Goal: Task Accomplishment & Management: Manage account settings

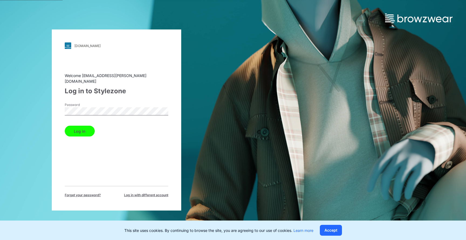
click at [77, 127] on button "Log in" at bounding box center [80, 131] width 30 height 11
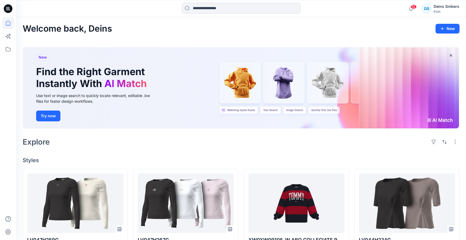
click at [369, 22] on div "Welcome back, Deins New New Find the Right Garment Instantly With AI Match Use …" at bounding box center [241, 241] width 450 height 449
click at [341, 28] on div "Welcome back, Deins New" at bounding box center [241, 29] width 437 height 10
click at [445, 5] on div "Deins Snikers" at bounding box center [447, 6] width 26 height 6
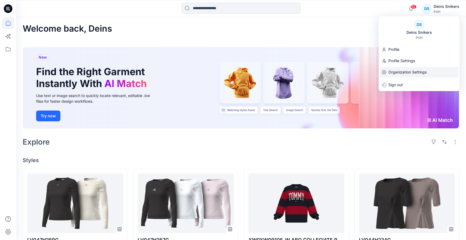
click at [388, 76] on div "Organization Settings" at bounding box center [419, 72] width 79 height 10
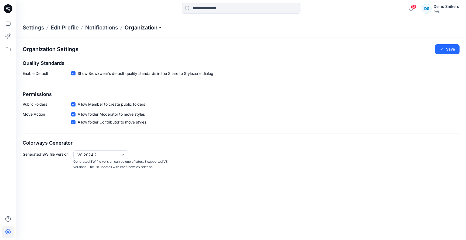
click at [143, 24] on p "Organization" at bounding box center [144, 28] width 38 height 8
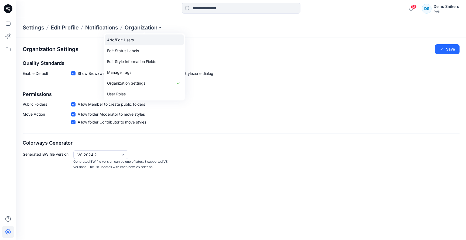
click at [130, 41] on link "Add/Edit Users" at bounding box center [144, 40] width 79 height 11
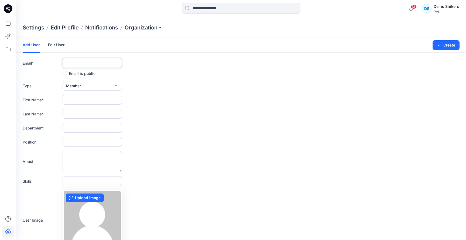
click at [88, 66] on input "text" at bounding box center [92, 63] width 59 height 10
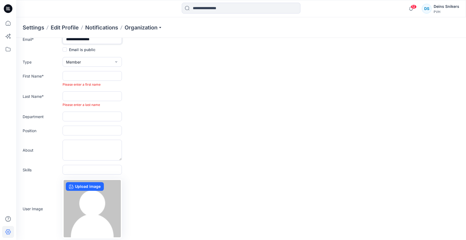
scroll to position [31, 0]
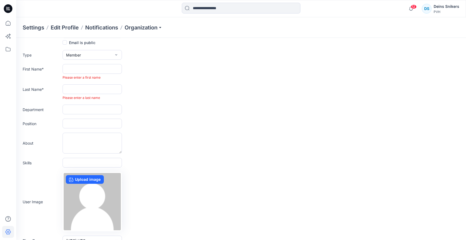
type input "**********"
click at [88, 48] on form "**********" at bounding box center [241, 131] width 450 height 249
click at [84, 56] on button "Member" at bounding box center [92, 55] width 59 height 10
click at [83, 87] on button "Admin" at bounding box center [92, 88] width 57 height 11
click at [81, 70] on input "text" at bounding box center [92, 69] width 59 height 10
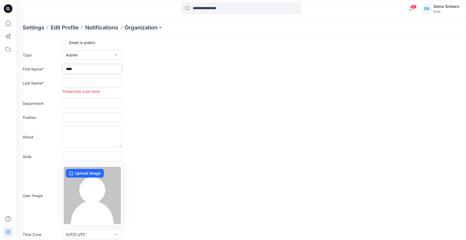
type input "****"
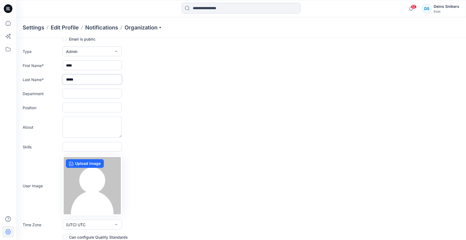
scroll to position [0, 0]
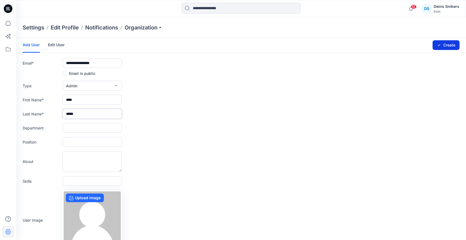
type input "*****"
click at [447, 46] on button "Create" at bounding box center [446, 45] width 27 height 10
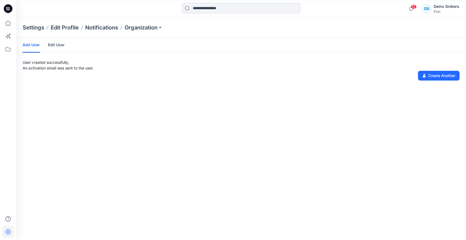
click at [52, 46] on link "Edit User" at bounding box center [56, 45] width 17 height 14
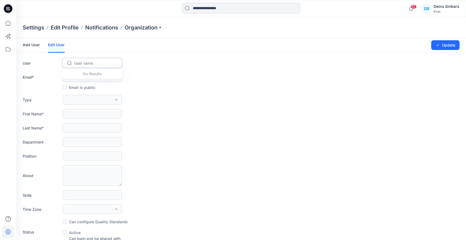
click at [83, 65] on div at bounding box center [95, 63] width 43 height 7
type input "****"
click at [89, 70] on div "SZ Said Ziani" at bounding box center [92, 75] width 59 height 12
type input "**********"
type input "****"
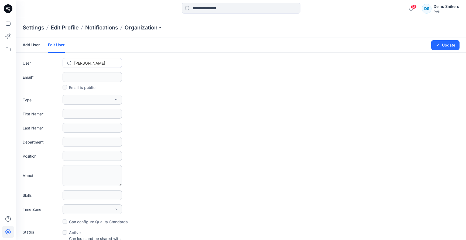
type input "*****"
click at [159, 94] on form "**********" at bounding box center [241, 174] width 450 height 272
click at [207, 7] on input at bounding box center [241, 8] width 119 height 11
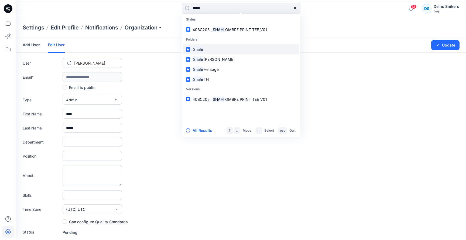
type input "*****"
click at [216, 50] on link "Shahi" at bounding box center [241, 49] width 117 height 10
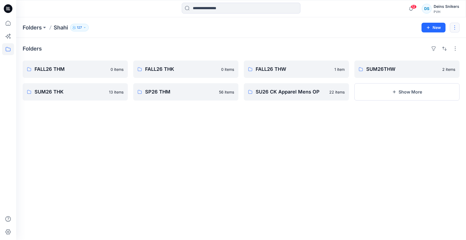
click at [455, 29] on button "button" at bounding box center [455, 28] width 10 height 10
click at [426, 60] on p "Manage Users" at bounding box center [423, 61] width 26 height 6
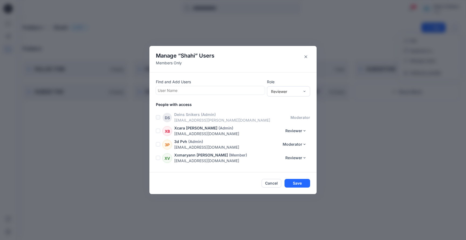
click at [238, 90] on div at bounding box center [210, 90] width 105 height 7
type input "****"
click at [214, 101] on div "SZ Said Ziani" at bounding box center [210, 104] width 103 height 8
click at [291, 90] on div "Reviewer" at bounding box center [285, 91] width 29 height 6
click at [280, 119] on div "Moderator" at bounding box center [288, 120] width 41 height 9
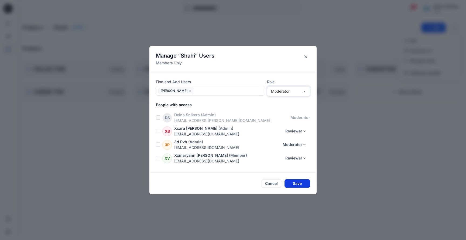
click at [298, 182] on button "Save" at bounding box center [298, 183] width 26 height 9
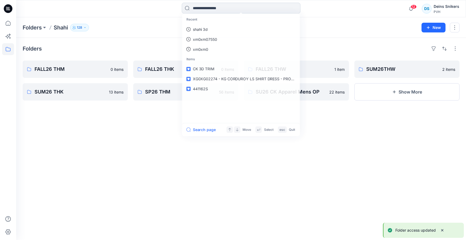
click at [250, 9] on input at bounding box center [241, 8] width 119 height 11
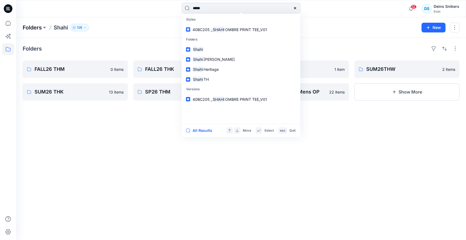
type input "*****"
click at [28, 28] on p "Folders" at bounding box center [32, 28] width 19 height 8
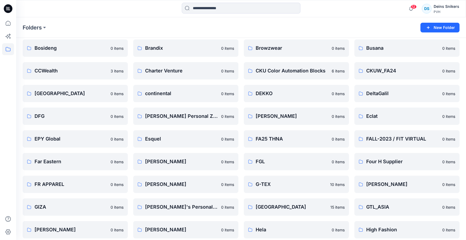
scroll to position [161, 0]
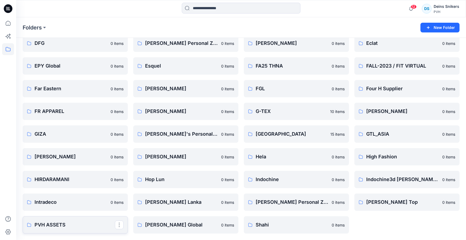
click at [69, 225] on p "PVH ASSETS" at bounding box center [75, 225] width 80 height 8
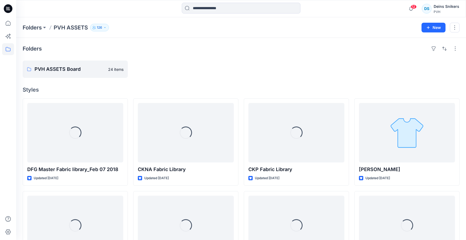
click at [335, 69] on div at bounding box center [296, 68] width 105 height 17
click at [454, 27] on button "button" at bounding box center [455, 28] width 10 height 10
click at [422, 62] on p "Manage Users" at bounding box center [423, 61] width 26 height 6
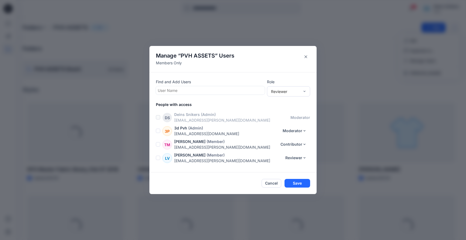
click at [206, 85] on div "Find and Add Users User Name" at bounding box center [210, 87] width 109 height 16
click at [195, 90] on div at bounding box center [210, 90] width 105 height 7
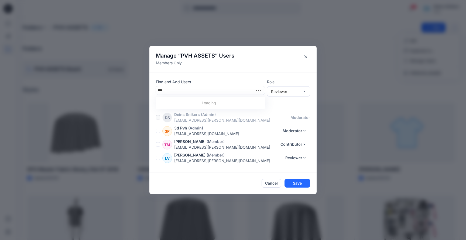
type input "****"
click at [187, 101] on div "SZ Said Ziani" at bounding box center [210, 104] width 103 height 8
click at [282, 89] on div "Reviewer" at bounding box center [285, 91] width 29 height 6
click at [281, 120] on div "Moderator" at bounding box center [288, 120] width 41 height 9
click at [297, 183] on button "Save" at bounding box center [298, 183] width 26 height 9
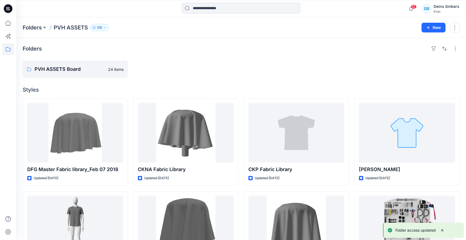
click at [314, 49] on div "Folders" at bounding box center [241, 48] width 437 height 9
click at [8, 9] on icon at bounding box center [8, 8] width 9 height 9
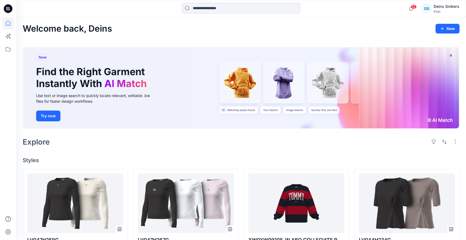
click at [173, 8] on div at bounding box center [241, 9] width 225 height 12
click at [363, 22] on div "Welcome back, Deins New New Find the Right Garment Instantly With AI Match Use …" at bounding box center [241, 241] width 450 height 449
click at [348, 15] on div "12 Notifications Kane Top Kane Top shared LV047H259G in FA26 CK Apparel Womens …" at bounding box center [241, 8] width 450 height 17
click at [141, 25] on div "Welcome back, Deins New" at bounding box center [241, 29] width 437 height 10
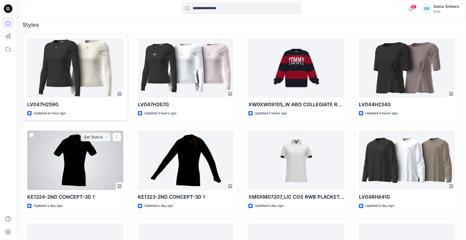
scroll to position [135, 0]
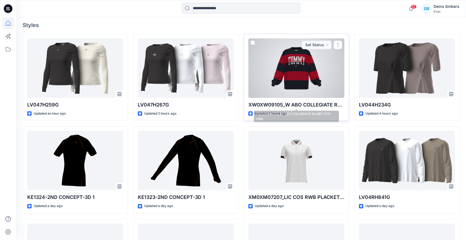
click at [266, 107] on p "XW0XW09105_W ABO COLLEGIATE RUGBY STP CNK" at bounding box center [297, 105] width 96 height 8
click at [289, 79] on div at bounding box center [297, 67] width 96 height 59
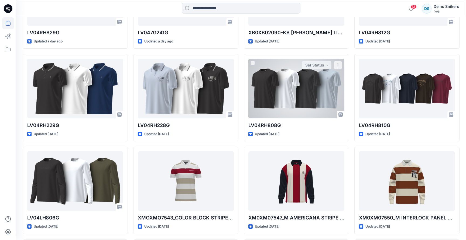
scroll to position [408, 0]
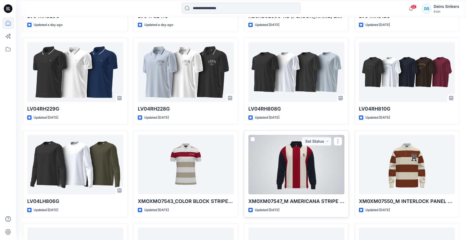
click at [290, 163] on div at bounding box center [297, 164] width 96 height 59
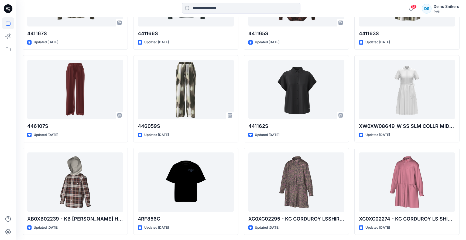
scroll to position [782, 0]
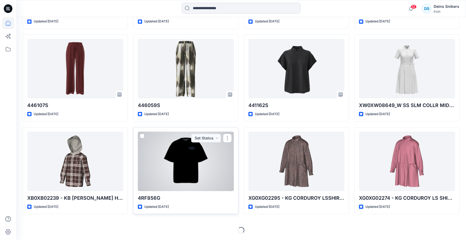
click at [199, 162] on div at bounding box center [186, 160] width 96 height 59
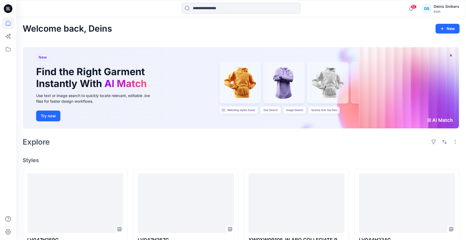
scroll to position [782, 0]
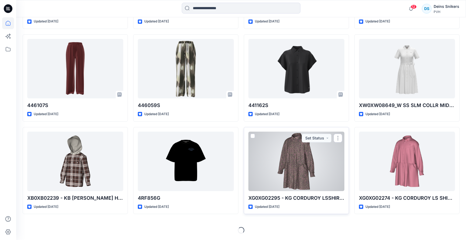
click at [316, 178] on div at bounding box center [297, 160] width 96 height 59
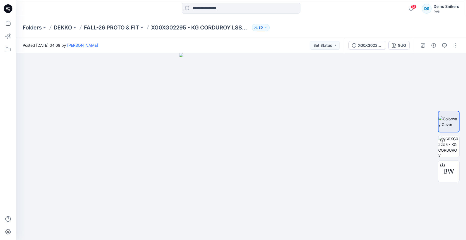
click at [155, 47] on div "Posted Thursday, September 25, 2025 04:09 by Dekko Isho Set Status" at bounding box center [180, 45] width 328 height 15
click at [98, 45] on link "[PERSON_NAME]" at bounding box center [82, 45] width 31 height 5
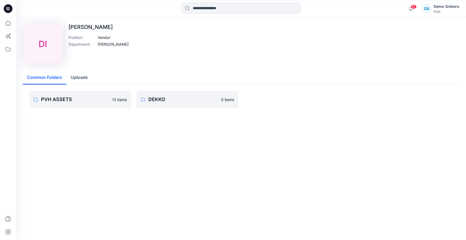
click at [140, 71] on div "Common Folders Uploads" at bounding box center [241, 77] width 437 height 13
click at [90, 25] on p "[PERSON_NAME]" at bounding box center [99, 27] width 60 height 6
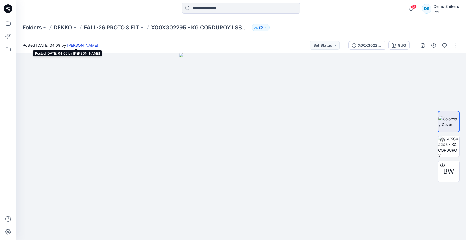
click at [98, 45] on link "[PERSON_NAME]" at bounding box center [82, 45] width 31 height 5
click at [32, 29] on p "Folders" at bounding box center [32, 28] width 19 height 8
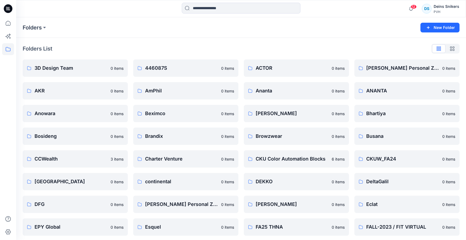
click at [135, 48] on div "Folders List" at bounding box center [241, 48] width 437 height 9
click at [155, 40] on div "Folders List 3D Design Team 0 items AKR 0 items Anowara 0 items Bosideng 0 item…" at bounding box center [241, 219] width 450 height 363
click at [138, 45] on div "Folders List" at bounding box center [241, 48] width 437 height 9
click at [393, 44] on div "Folders List 3D Design Team 0 items AKR 0 items Anowara 0 items Bosideng 0 item…" at bounding box center [241, 219] width 450 height 363
click at [47, 26] on button at bounding box center [44, 28] width 5 height 8
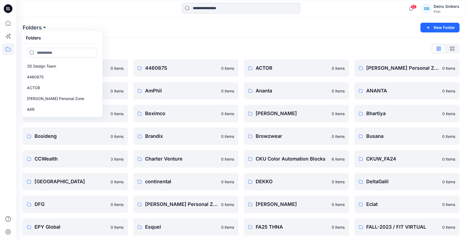
click at [47, 26] on button at bounding box center [44, 28] width 5 height 8
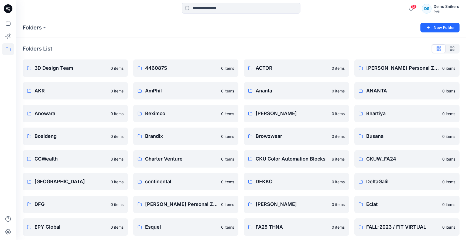
click at [90, 41] on div "Folders List 3D Design Team 0 items AKR 0 items Anowara 0 items Bosideng 0 item…" at bounding box center [241, 219] width 450 height 363
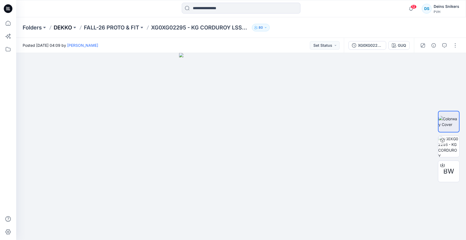
click at [66, 27] on p "DEKKO" at bounding box center [63, 28] width 18 height 8
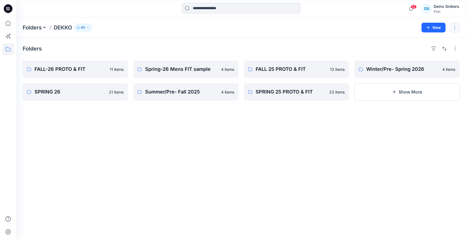
click at [458, 29] on button "button" at bounding box center [455, 28] width 10 height 10
click at [432, 63] on p "Manage Users" at bounding box center [423, 61] width 26 height 6
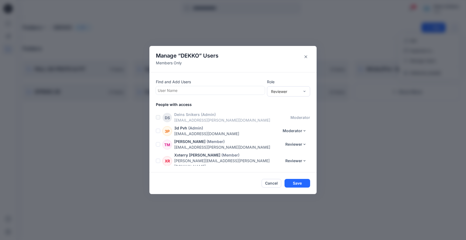
click at [228, 87] on div at bounding box center [210, 90] width 105 height 7
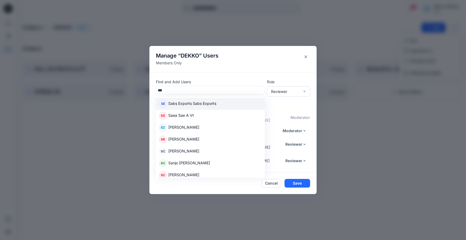
type input "****"
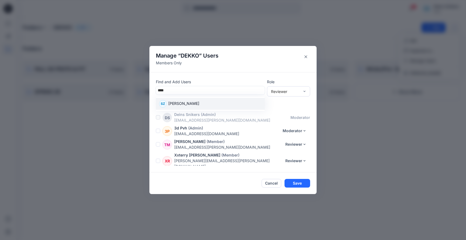
click at [179, 101] on p "Said Ziani" at bounding box center [183, 103] width 31 height 7
click at [290, 91] on div "Reviewer" at bounding box center [285, 91] width 29 height 6
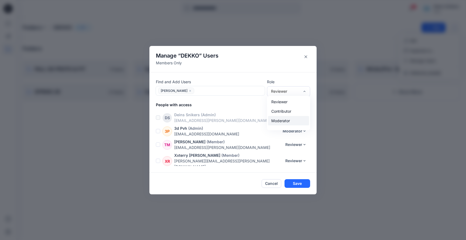
click at [276, 120] on div "Moderator" at bounding box center [288, 120] width 41 height 9
click at [302, 184] on button "Save" at bounding box center [298, 183] width 26 height 9
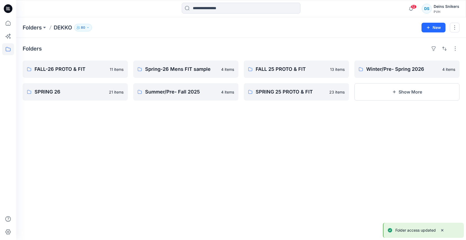
click at [200, 214] on div "Folders FALL-26 PROTO & FIT 11 items SPRING 26 21 items Spring-26 Mens FIT samp…" at bounding box center [241, 139] width 450 height 202
click at [8, 9] on icon at bounding box center [9, 9] width 2 height 0
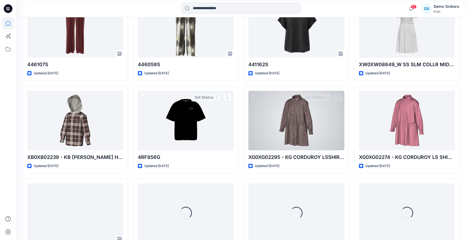
scroll to position [824, 0]
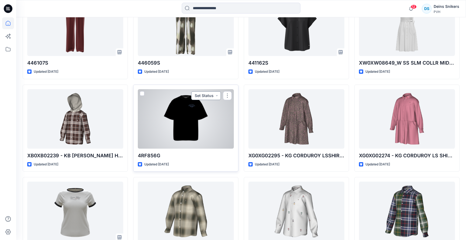
click at [218, 96] on button "Set Status" at bounding box center [206, 95] width 30 height 9
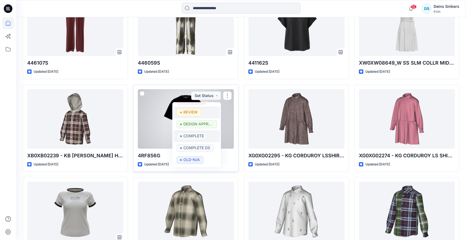
scroll to position [0, 0]
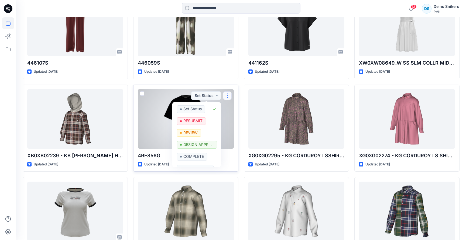
click at [229, 95] on button "button" at bounding box center [227, 95] width 9 height 9
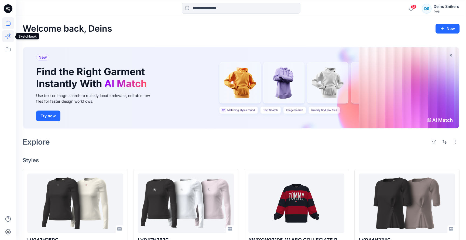
click at [8, 35] on icon at bounding box center [9, 34] width 2 height 2
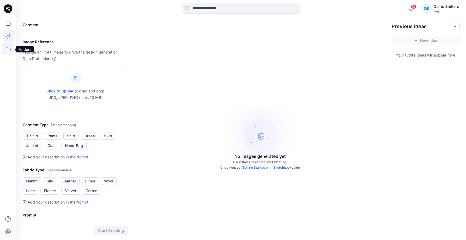
click at [8, 50] on icon at bounding box center [8, 49] width 12 height 12
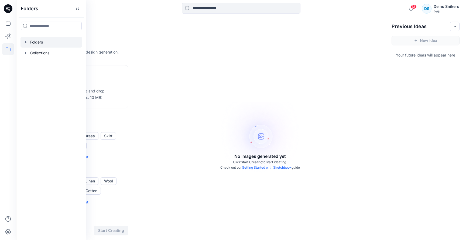
click at [28, 41] on icon "button" at bounding box center [26, 42] width 4 height 4
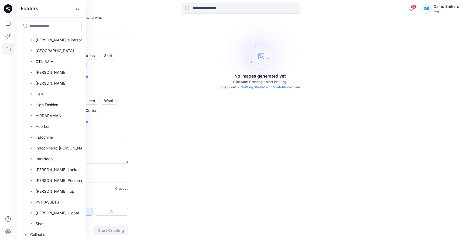
scroll to position [106, 0]
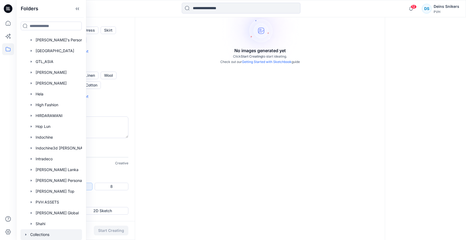
click at [26, 232] on icon "button" at bounding box center [26, 234] width 4 height 4
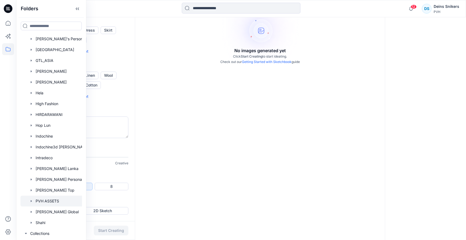
scroll to position [500, 0]
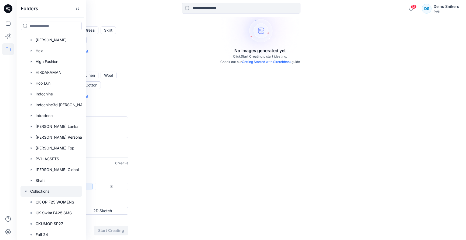
click at [25, 189] on icon "button" at bounding box center [26, 191] width 4 height 4
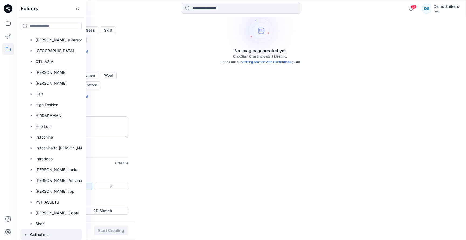
scroll to position [457, 0]
click at [9, 7] on icon at bounding box center [8, 8] width 9 height 9
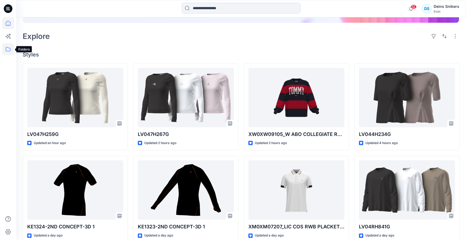
click at [9, 50] on icon at bounding box center [8, 49] width 12 height 12
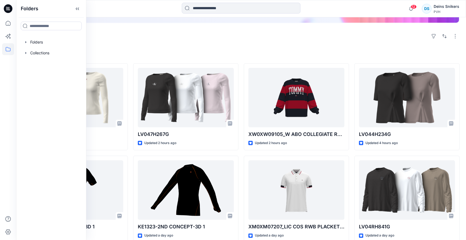
click at [153, 52] on h4 "Styles" at bounding box center [241, 54] width 437 height 6
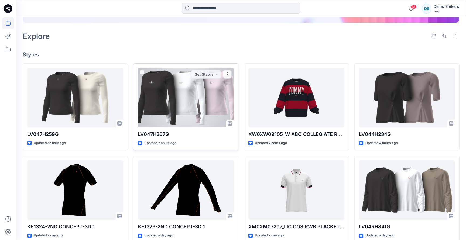
click at [192, 109] on div at bounding box center [186, 97] width 96 height 59
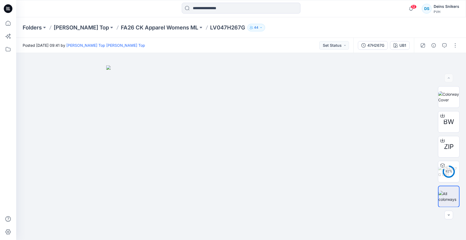
click at [192, 43] on div "Posted Tuesday, October 14, 2025 09:41 by Kane Top Kane Top Set Status" at bounding box center [184, 45] width 337 height 15
click at [60, 29] on p "Kane Top" at bounding box center [81, 28] width 55 height 8
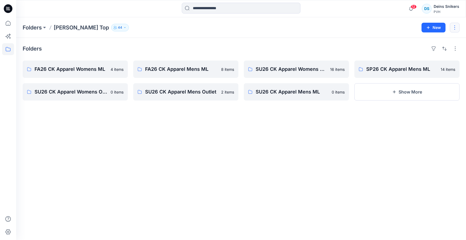
click at [455, 30] on button "button" at bounding box center [455, 28] width 10 height 10
click at [428, 62] on p "Manage Users" at bounding box center [423, 61] width 26 height 6
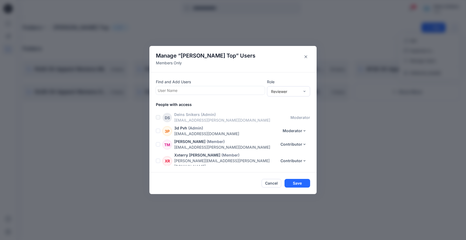
click at [200, 88] on div at bounding box center [210, 90] width 105 height 7
type input "****"
click at [187, 102] on div "SZ Said Ziani" at bounding box center [210, 104] width 103 height 8
click at [290, 91] on div "Reviewer" at bounding box center [285, 91] width 29 height 6
click at [279, 121] on div "Moderator" at bounding box center [288, 120] width 41 height 9
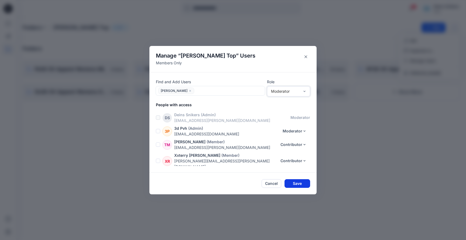
click at [300, 181] on button "Save" at bounding box center [298, 183] width 26 height 9
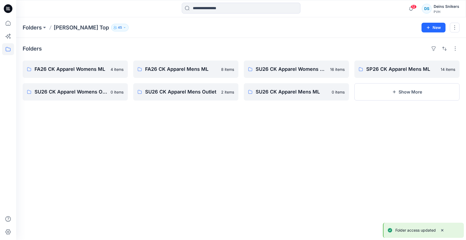
click at [269, 163] on div "Folders FA26 CK Apparel Womens ML 4 items SU26 CK Apparel Womens Outlet 0 items…" at bounding box center [241, 139] width 450 height 202
click at [445, 6] on div "Deins Snikers" at bounding box center [447, 6] width 26 height 6
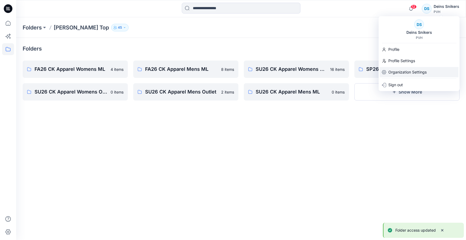
click at [409, 68] on p "Organization Settings" at bounding box center [408, 72] width 38 height 10
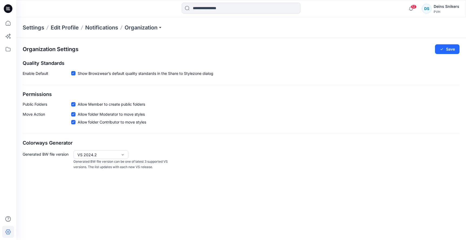
click at [35, 26] on p "Settings" at bounding box center [34, 28] width 22 height 8
click at [153, 28] on p "Organization" at bounding box center [144, 28] width 38 height 8
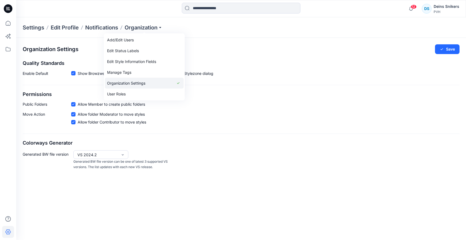
click at [133, 84] on link "Organization Settings" at bounding box center [144, 83] width 79 height 11
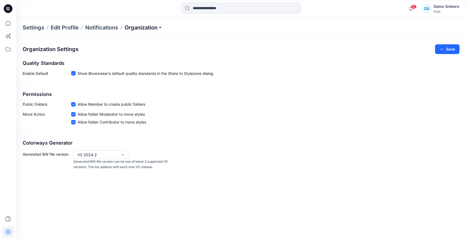
click at [146, 26] on p "Organization" at bounding box center [144, 28] width 38 height 8
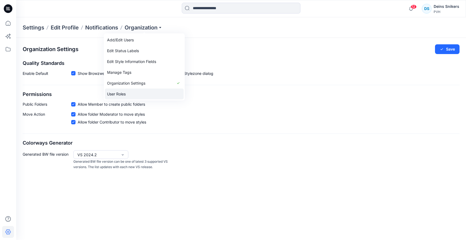
click at [128, 93] on link "User Roles" at bounding box center [144, 94] width 79 height 11
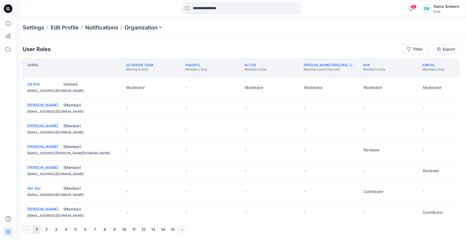
click at [86, 86] on div "(Admin)" at bounding box center [90, 84] width 54 height 5
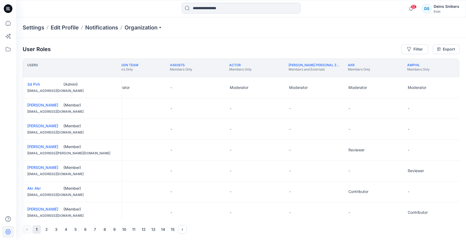
scroll to position [0, 16]
click at [31, 86] on link "3d Pvh" at bounding box center [33, 84] width 13 height 5
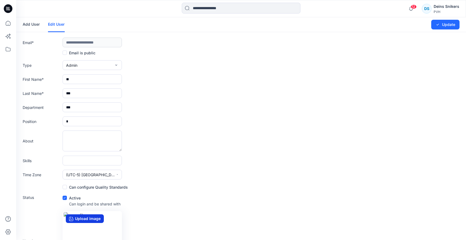
scroll to position [49, 0]
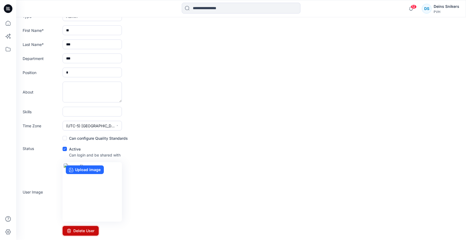
click at [78, 231] on button "Delete User" at bounding box center [81, 231] width 36 height 10
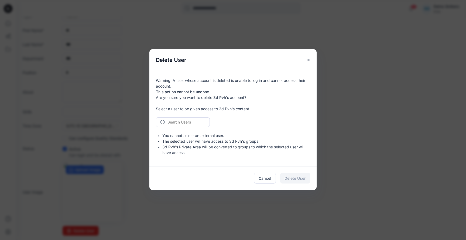
click at [172, 121] on div at bounding box center [186, 122] width 37 height 7
click at [239, 125] on div "Search Users" at bounding box center [233, 122] width 154 height 10
click at [282, 92] on div "Warning! A user whose account is deleted is unable to log in and cannot access …" at bounding box center [233, 118] width 167 height 95
click at [188, 122] on div at bounding box center [186, 122] width 37 height 7
click at [183, 132] on div "No Results" at bounding box center [183, 132] width 54 height 10
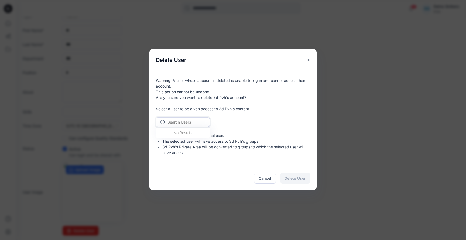
click at [243, 119] on div "Use Up and Down to choose options, press Enter to select the currently focused …" at bounding box center [233, 122] width 154 height 10
click at [188, 120] on div at bounding box center [186, 122] width 37 height 7
type input "*"
click at [235, 121] on div "Use Up and Down to choose options, press Enter to select the currently focused …" at bounding box center [233, 122] width 154 height 10
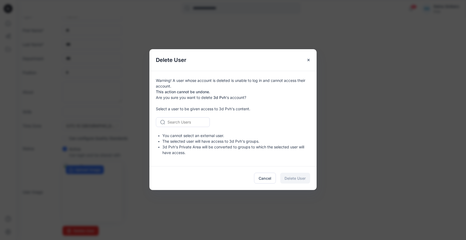
click at [182, 123] on div at bounding box center [186, 122] width 37 height 7
type input "*****"
click at [173, 133] on span "Deins Snikers" at bounding box center [180, 134] width 24 height 6
click at [257, 119] on div "Deins Snikers" at bounding box center [233, 122] width 154 height 10
click at [293, 177] on span "Delete User" at bounding box center [295, 178] width 21 height 6
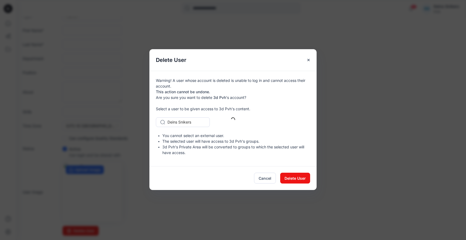
scroll to position [0, 0]
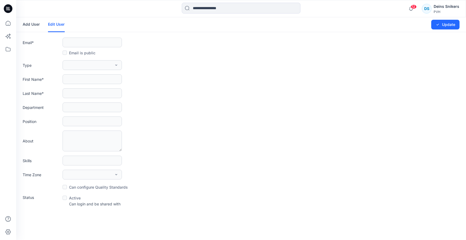
click at [31, 23] on link "Add User" at bounding box center [31, 24] width 17 height 14
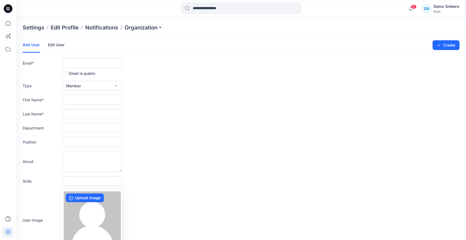
click at [52, 45] on link "Edit User" at bounding box center [56, 45] width 17 height 14
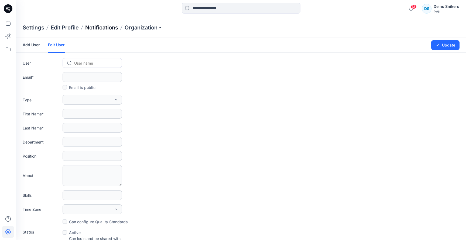
click at [104, 28] on p "Notifications" at bounding box center [101, 28] width 33 height 8
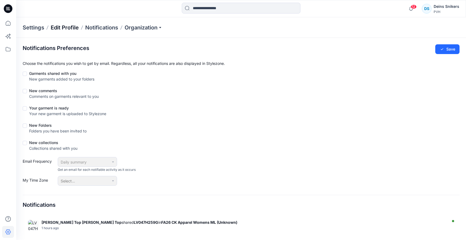
click at [59, 28] on p "Edit Profile" at bounding box center [65, 28] width 28 height 8
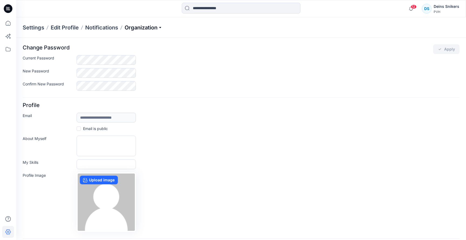
click at [138, 26] on p "Organization" at bounding box center [144, 28] width 38 height 8
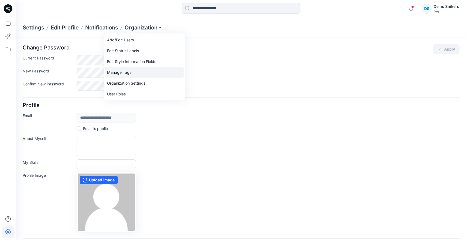
click at [121, 73] on link "Manage Tags" at bounding box center [144, 72] width 79 height 11
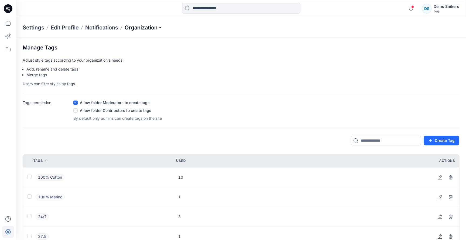
click at [151, 29] on p "Organization" at bounding box center [144, 28] width 38 height 8
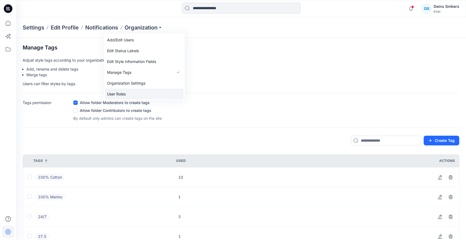
click at [123, 94] on link "User Roles" at bounding box center [144, 94] width 79 height 11
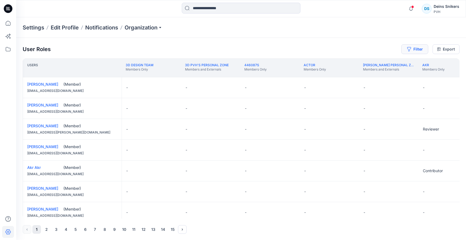
click at [415, 48] on button "Filter" at bounding box center [415, 49] width 27 height 10
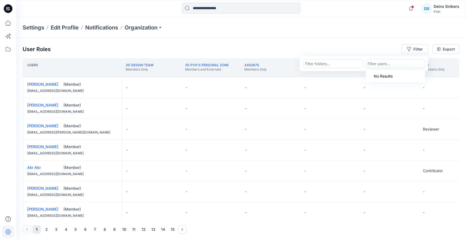
click at [380, 63] on div at bounding box center [396, 63] width 56 height 7
type input "****"
click at [400, 78] on div "LC Lucy Chen" at bounding box center [395, 77] width 53 height 8
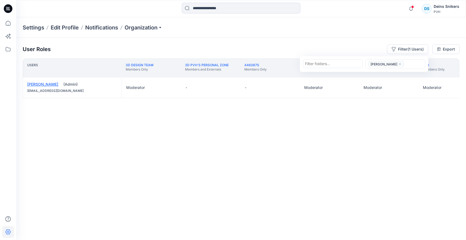
click at [39, 85] on link "Lucy Chen" at bounding box center [42, 84] width 31 height 5
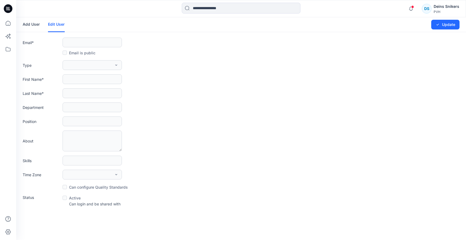
type input "**********"
type input "****"
type input "**"
type input "*"
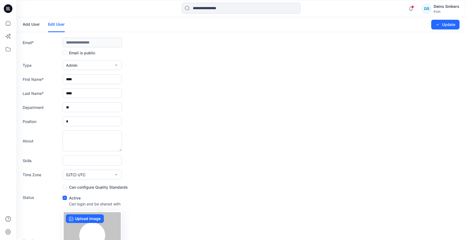
scroll to position [49, 0]
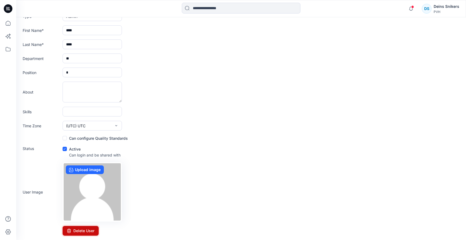
click at [82, 231] on button "Delete User" at bounding box center [81, 231] width 36 height 10
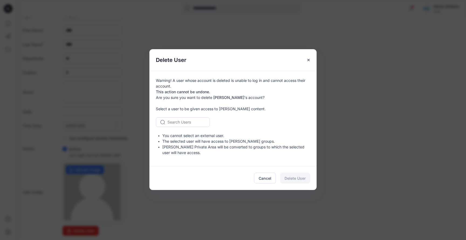
click at [186, 122] on div at bounding box center [186, 122] width 37 height 7
type input "*****"
click at [189, 134] on span "Deins Snikers" at bounding box center [180, 134] width 24 height 6
click at [301, 179] on span "Delete User" at bounding box center [295, 178] width 21 height 6
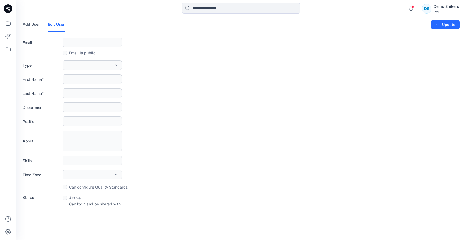
scroll to position [0, 0]
click at [446, 23] on button "Update" at bounding box center [446, 25] width 28 height 10
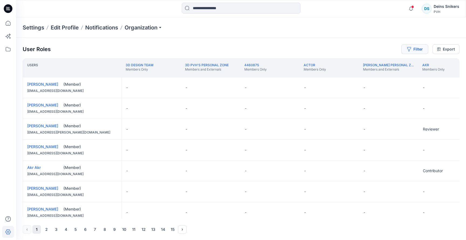
click at [415, 49] on button "Filter" at bounding box center [415, 49] width 27 height 10
click at [371, 63] on div at bounding box center [396, 63] width 56 height 7
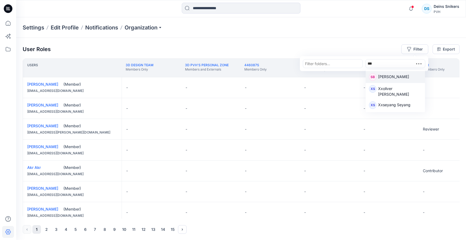
type input "****"
click at [394, 77] on p "Sean Buchanan" at bounding box center [393, 77] width 31 height 7
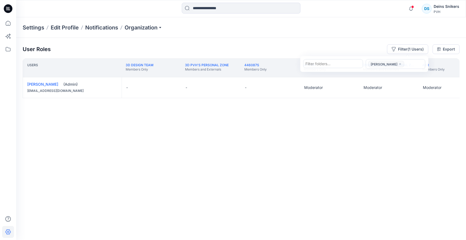
click at [100, 86] on div "(Admin)" at bounding box center [90, 84] width 54 height 5
click at [48, 84] on link "Sean Buchanan" at bounding box center [42, 84] width 31 height 5
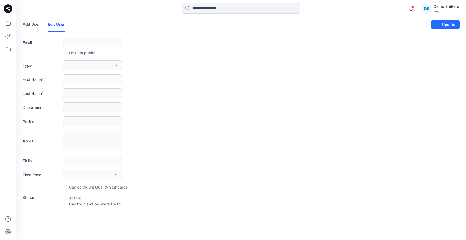
type input "**********"
type input "****"
type input "********"
type input "**"
type input "******"
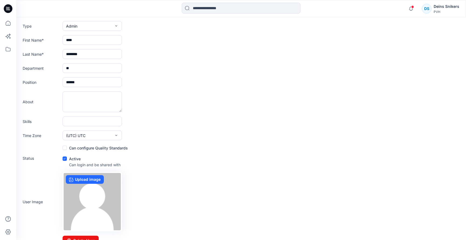
scroll to position [49, 0]
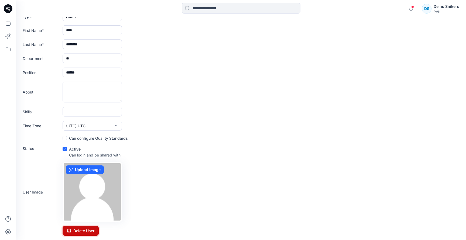
click at [88, 229] on button "Delete User" at bounding box center [81, 231] width 36 height 10
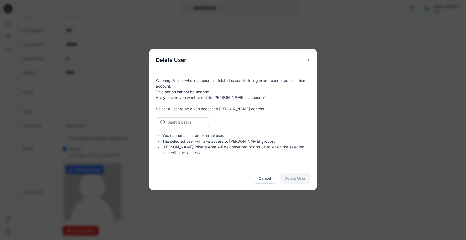
click at [192, 127] on div "Warning! A user whose account is deleted is unable to log in and cannot access …" at bounding box center [233, 118] width 167 height 95
click at [190, 120] on div at bounding box center [186, 122] width 37 height 7
type input "*****"
click at [189, 134] on span "Deins Snikers" at bounding box center [180, 134] width 24 height 6
click at [303, 176] on span "Delete User" at bounding box center [295, 178] width 21 height 6
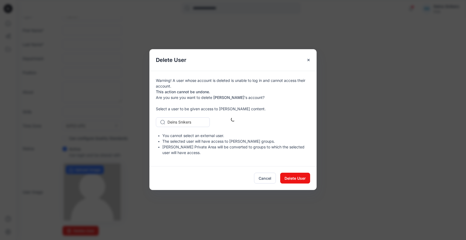
scroll to position [0, 0]
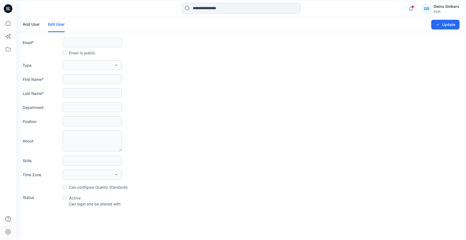
click at [141, 62] on div "Type External Member Admin" at bounding box center [241, 65] width 437 height 10
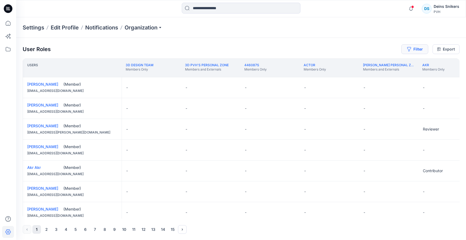
click at [418, 52] on button "Filter" at bounding box center [415, 49] width 27 height 10
click at [386, 65] on div at bounding box center [396, 63] width 56 height 7
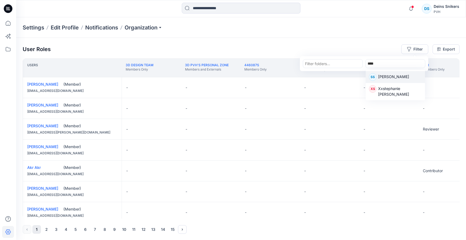
type input "*****"
click at [381, 77] on p "Scott Smith" at bounding box center [393, 77] width 31 height 7
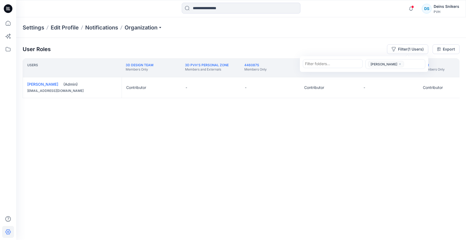
click at [399, 64] on icon "close" at bounding box center [400, 63] width 3 height 3
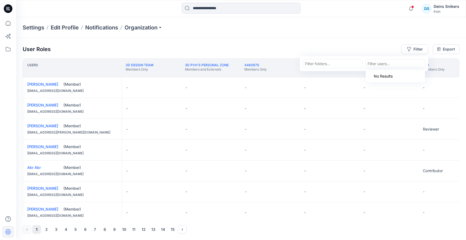
click at [395, 64] on div at bounding box center [396, 63] width 56 height 7
type input "********"
click at [397, 76] on p "Sushmita Chatterjee" at bounding box center [393, 77] width 31 height 7
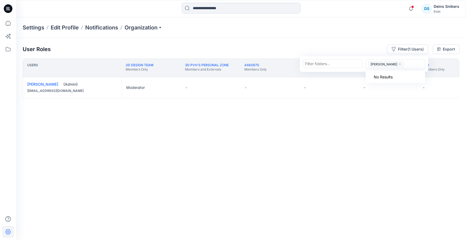
click at [402, 64] on icon "close" at bounding box center [400, 63] width 3 height 3
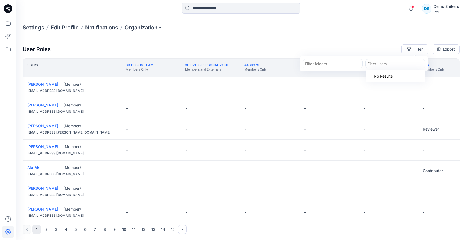
click at [397, 62] on div at bounding box center [396, 63] width 56 height 7
type input "*"
click at [190, 29] on div "Settings Edit Profile Notifications Organization" at bounding box center [241, 27] width 450 height 21
